Goal: Task Accomplishment & Management: Use online tool/utility

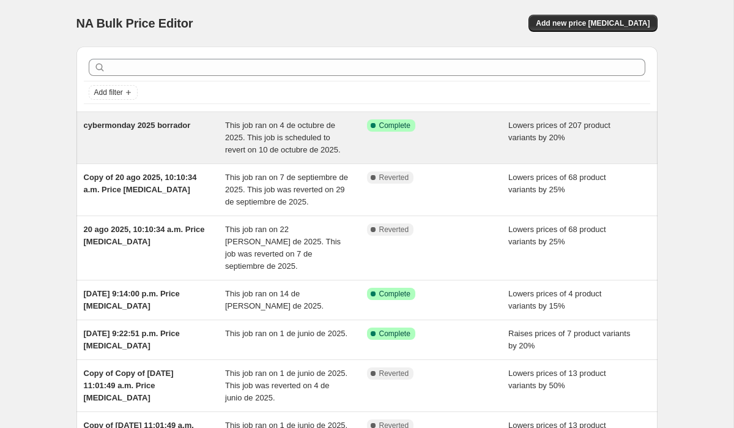
click at [302, 147] on span "This job ran on 4 de octubre de 2025. This job is scheduled to revert on 10 de …" at bounding box center [283, 138] width 116 height 34
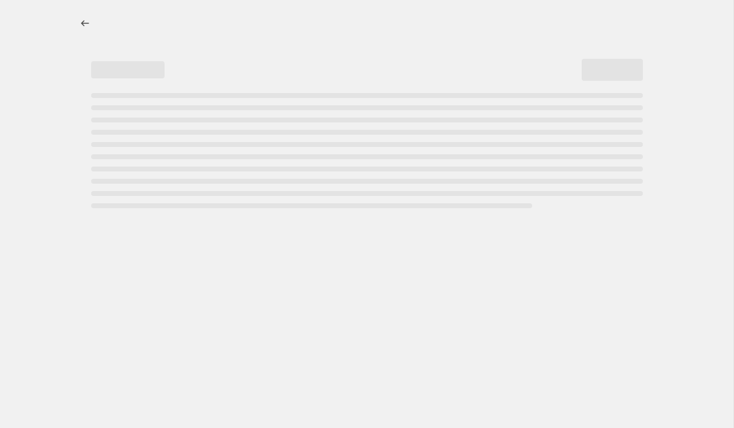
select select "percentage"
select select "no_change"
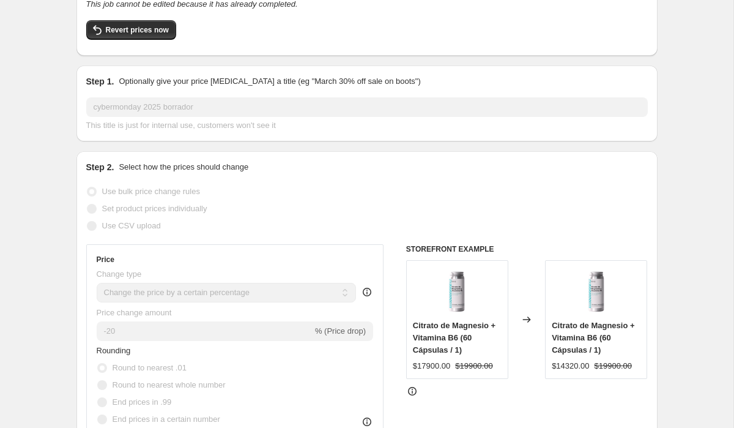
scroll to position [112, 0]
